Goal: Obtain resource: Download file/media

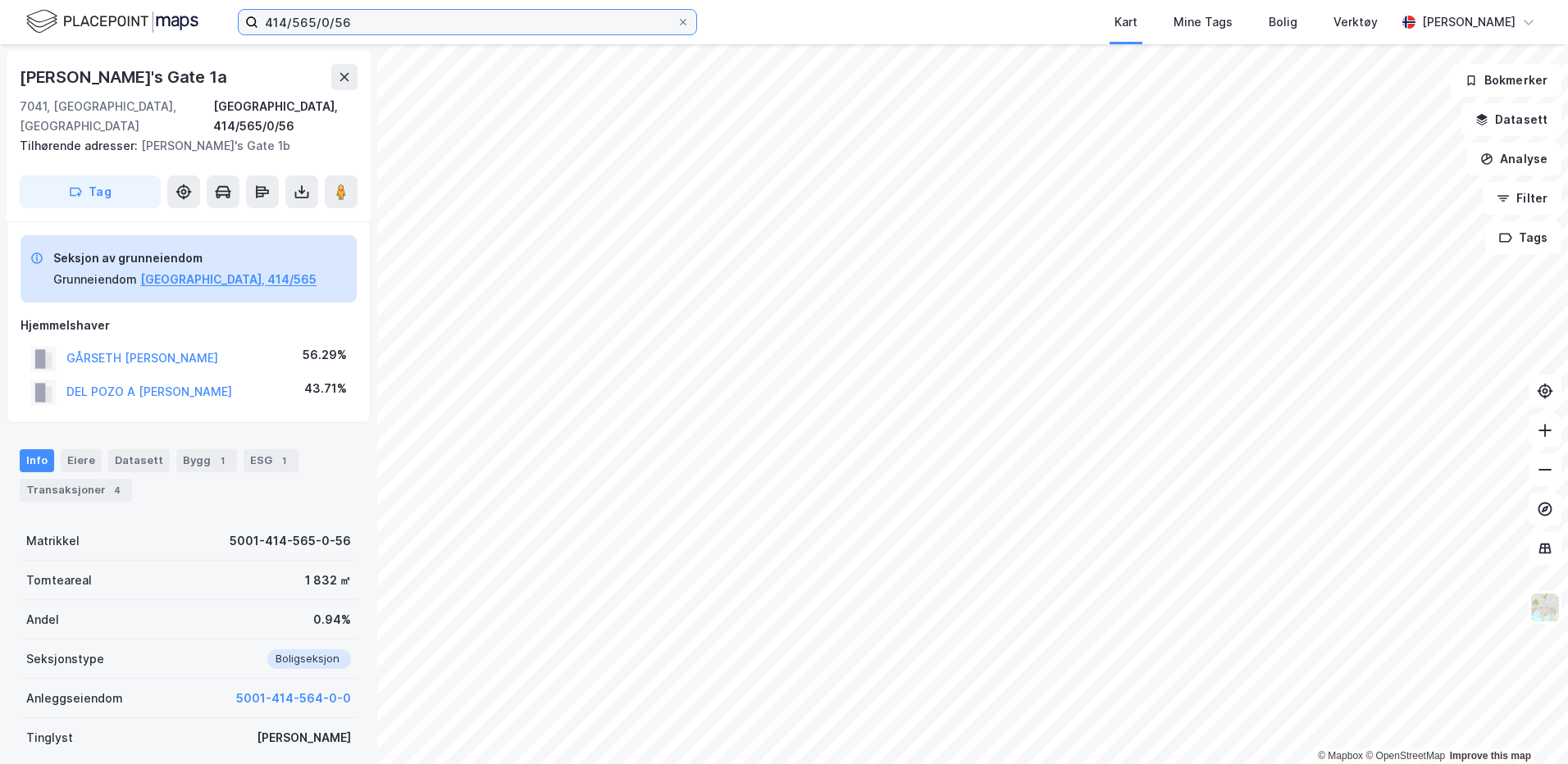
click at [392, 23] on input "414/565/0/56" at bounding box center [467, 22] width 418 height 24
click at [293, 689] on button "5001-414-564-0-0" at bounding box center [294, 698] width 115 height 19
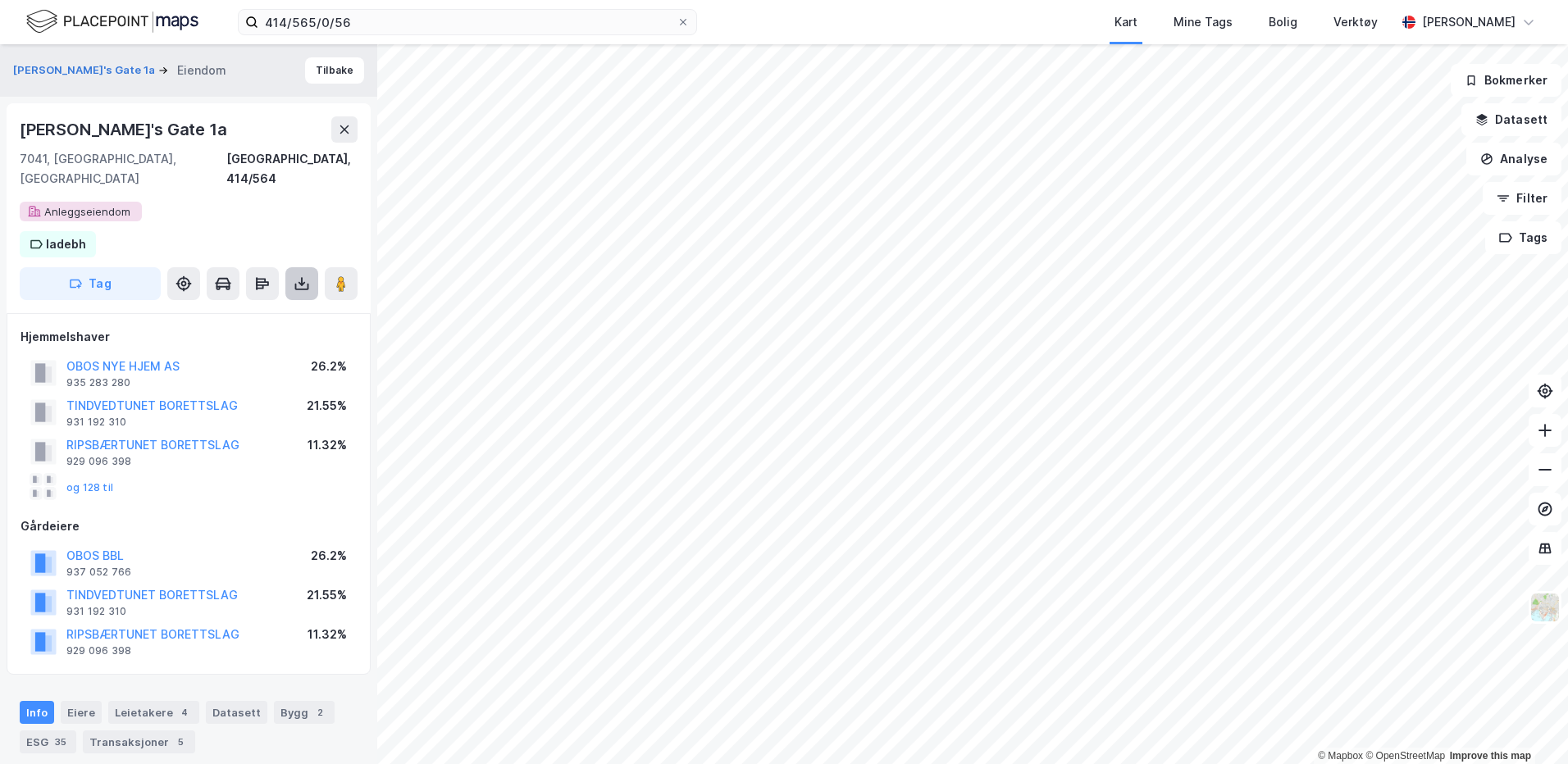
click at [305, 276] on icon at bounding box center [301, 283] width 16 height 16
click at [238, 310] on div "Last ned grunnbok" at bounding box center [220, 317] width 95 height 13
